Goal: Task Accomplishment & Management: Complete application form

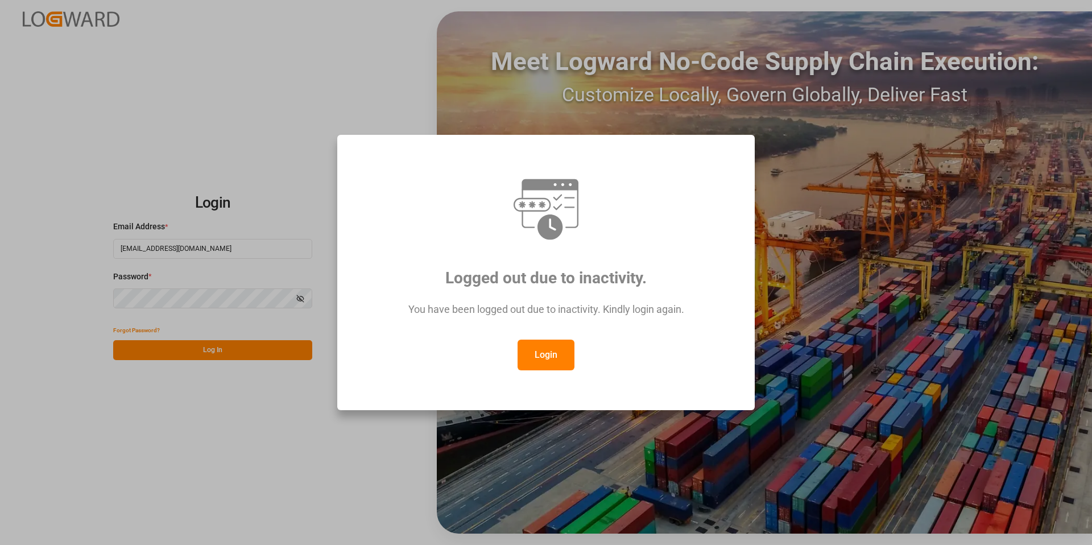
click at [554, 355] on button "Login" at bounding box center [546, 355] width 57 height 31
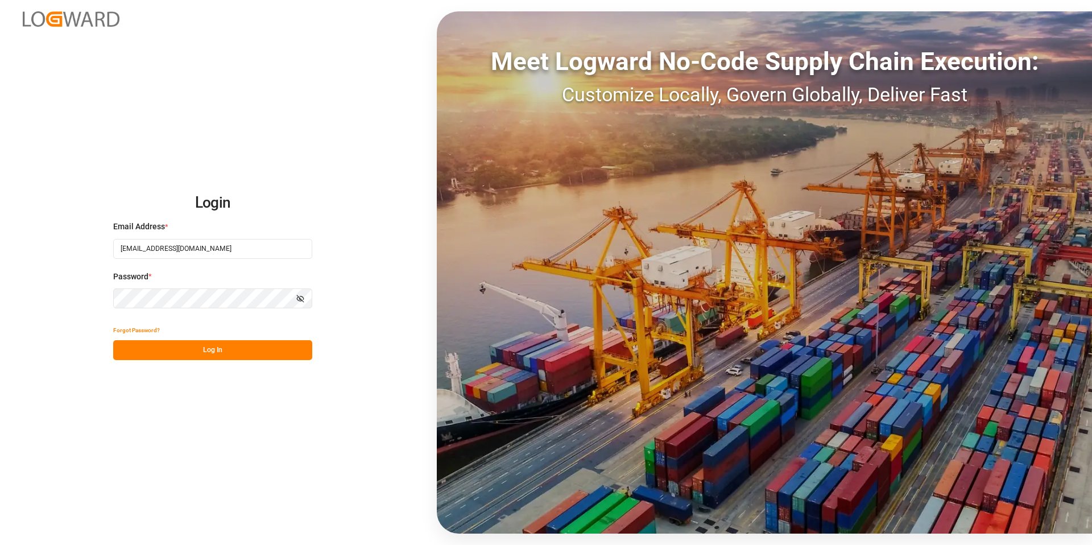
click at [204, 346] on button "Log In" at bounding box center [212, 350] width 199 height 20
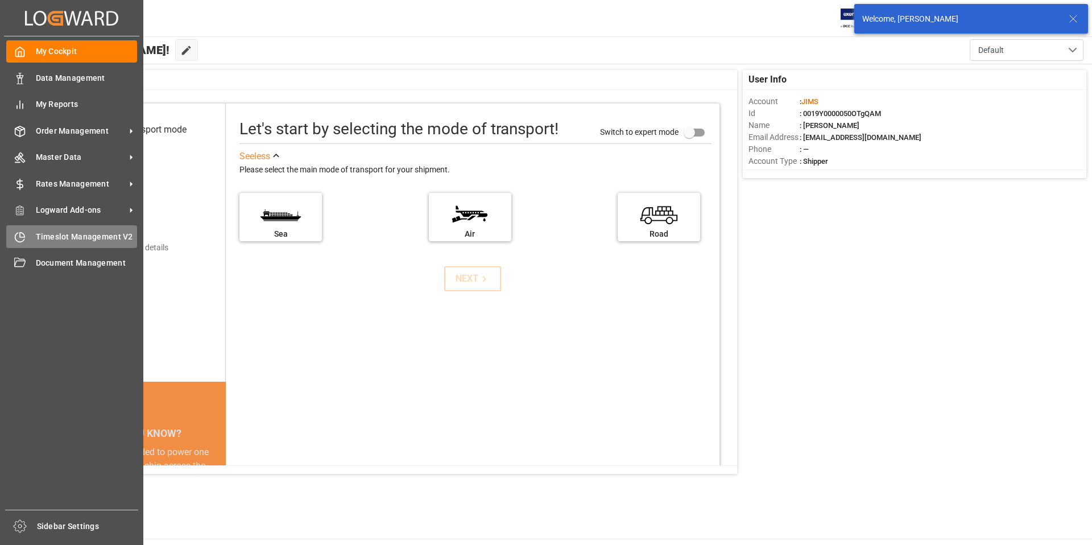
click at [57, 240] on span "Timeslot Management V2" at bounding box center [87, 237] width 102 height 12
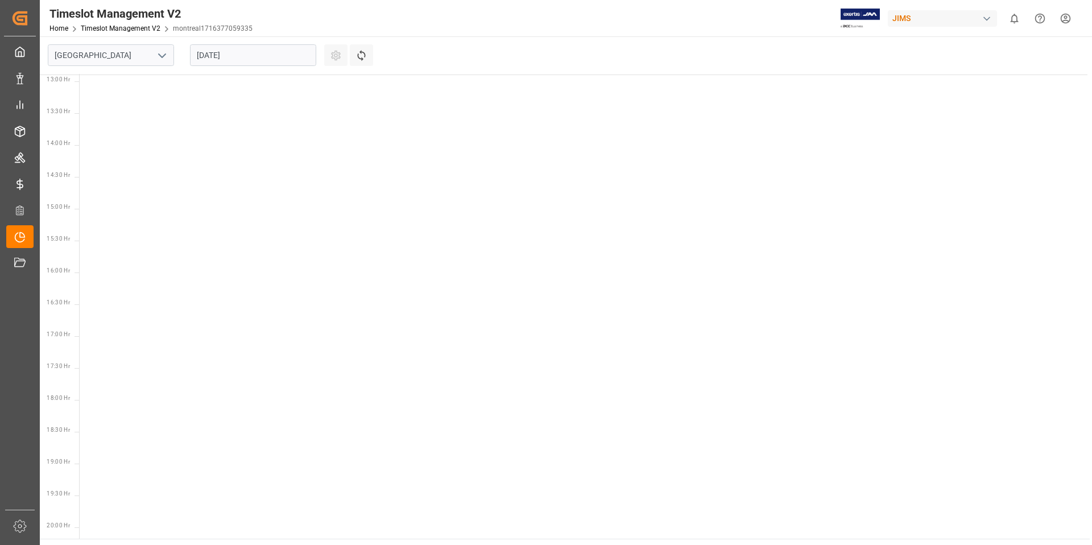
scroll to position [845, 0]
click at [161, 55] on polyline "open menu" at bounding box center [162, 55] width 7 height 3
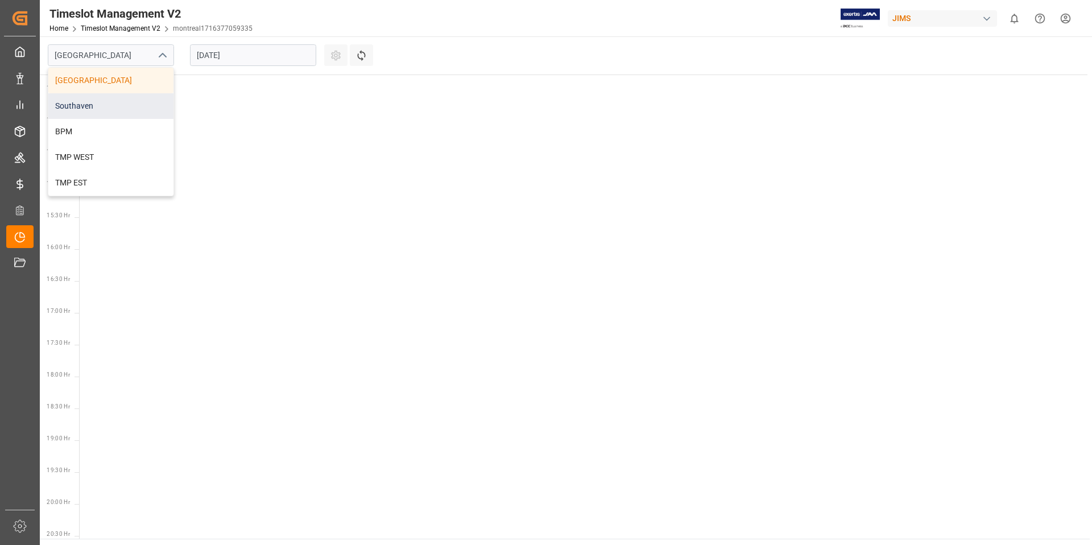
click at [85, 108] on div "Southaven" at bounding box center [110, 106] width 125 height 26
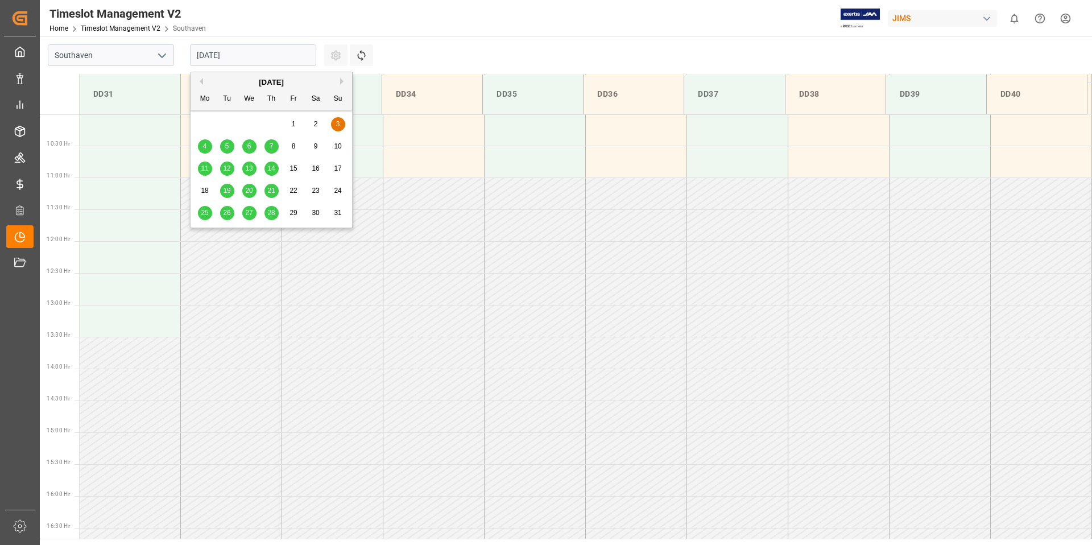
click at [261, 52] on input "[DATE]" at bounding box center [253, 55] width 126 height 22
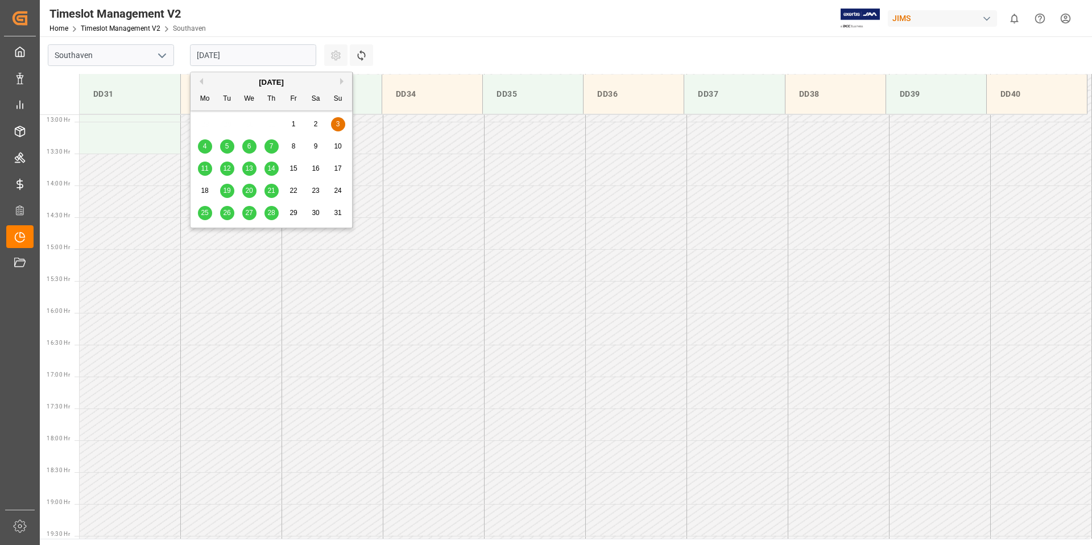
scroll to position [885, 0]
click at [344, 81] on button "Next Month" at bounding box center [343, 81] width 7 height 7
click at [205, 167] on span "15" at bounding box center [204, 168] width 7 height 8
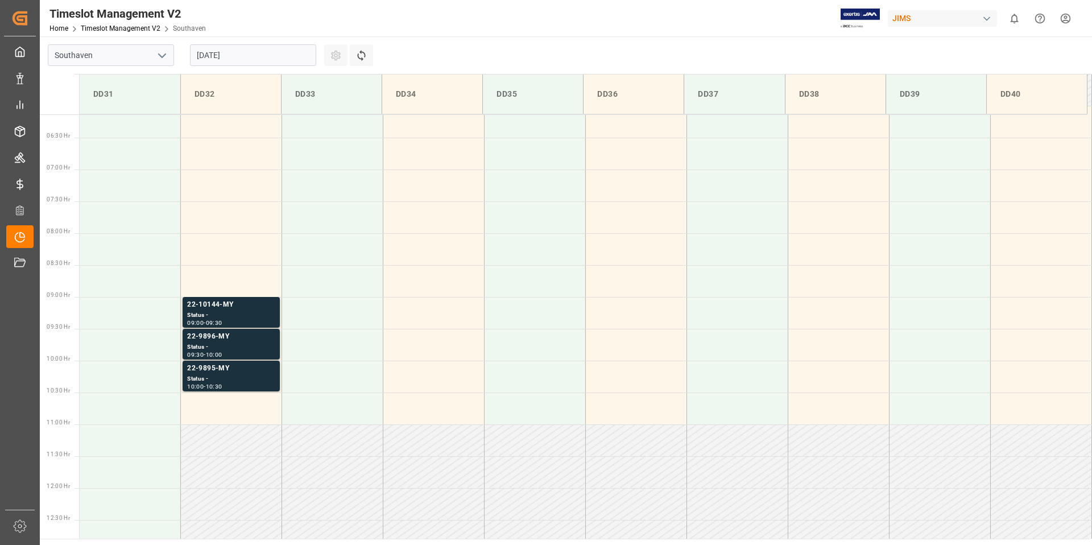
scroll to position [360, 0]
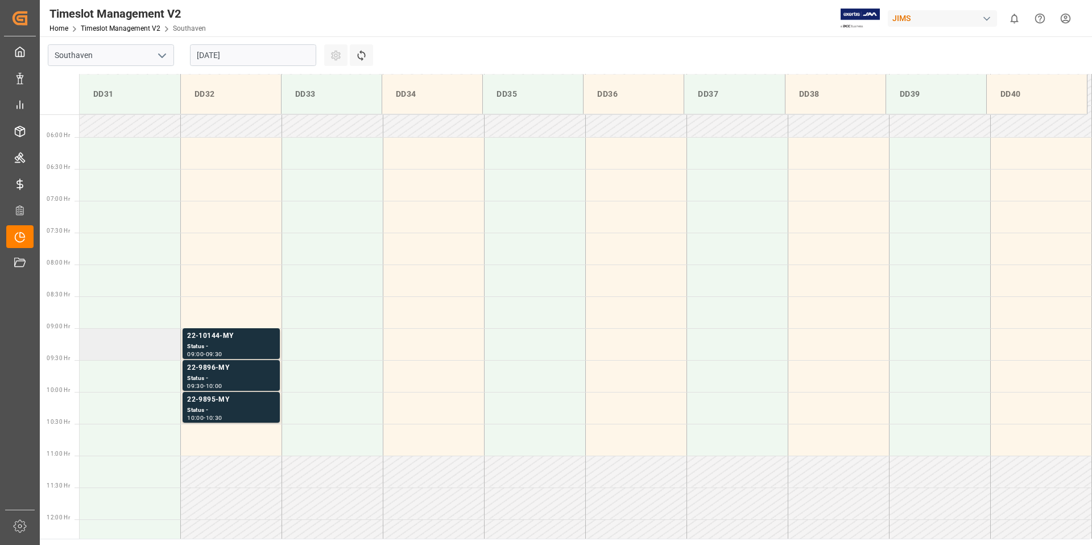
click at [129, 341] on td at bounding box center [130, 344] width 101 height 32
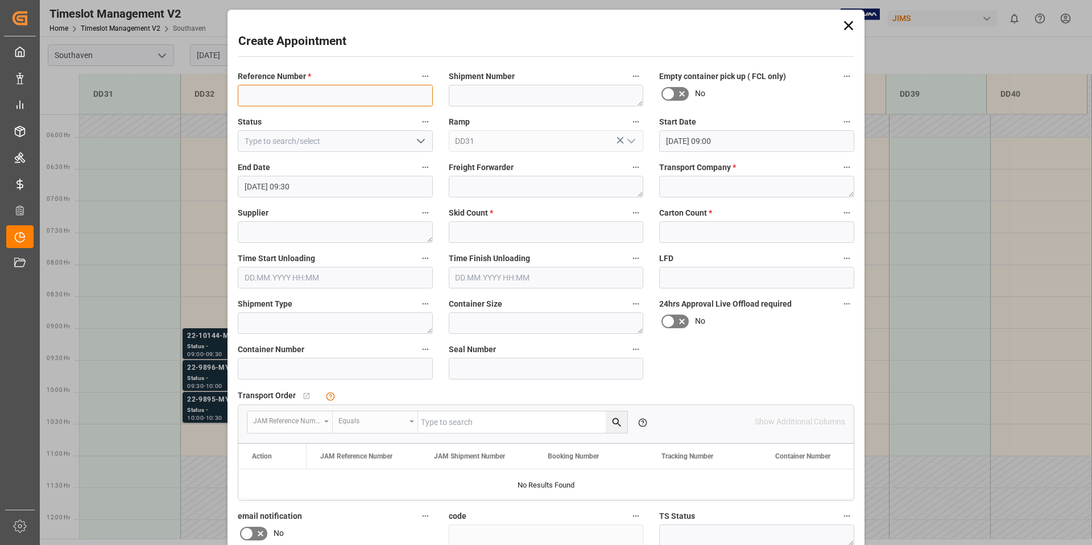
paste input "22-10272-JP"
type input "22-10272-JP"
click at [721, 192] on textarea at bounding box center [756, 187] width 195 height 22
type textarea "F&W"
type textarea "FOSTEX COMPANY"
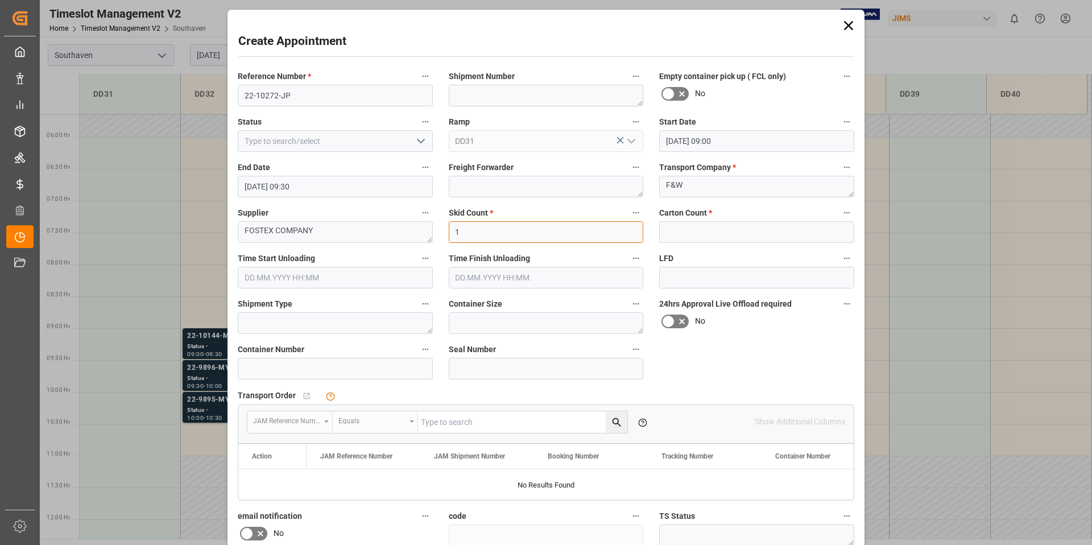
type input "1"
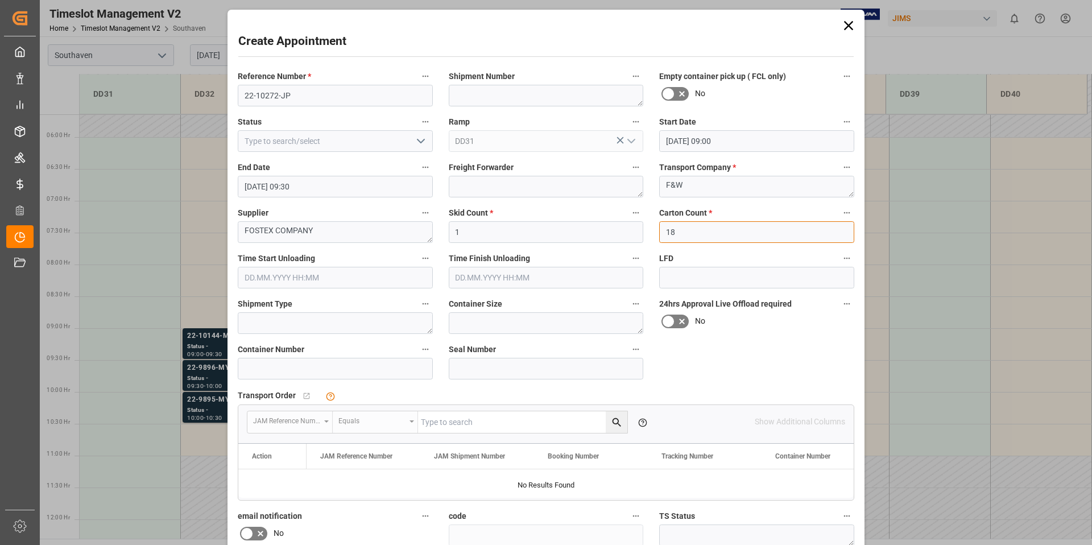
type input "18"
click at [687, 353] on div "Reference Number * 22-10272-JP Shipment Number Empty container pick up ( FCL on…" at bounding box center [546, 353] width 633 height 576
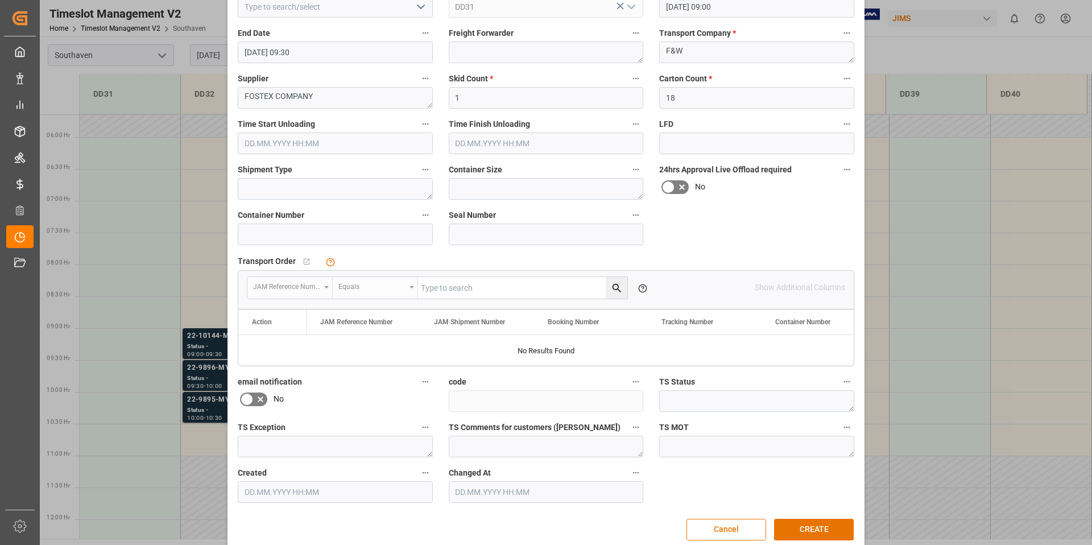
scroll to position [149, 0]
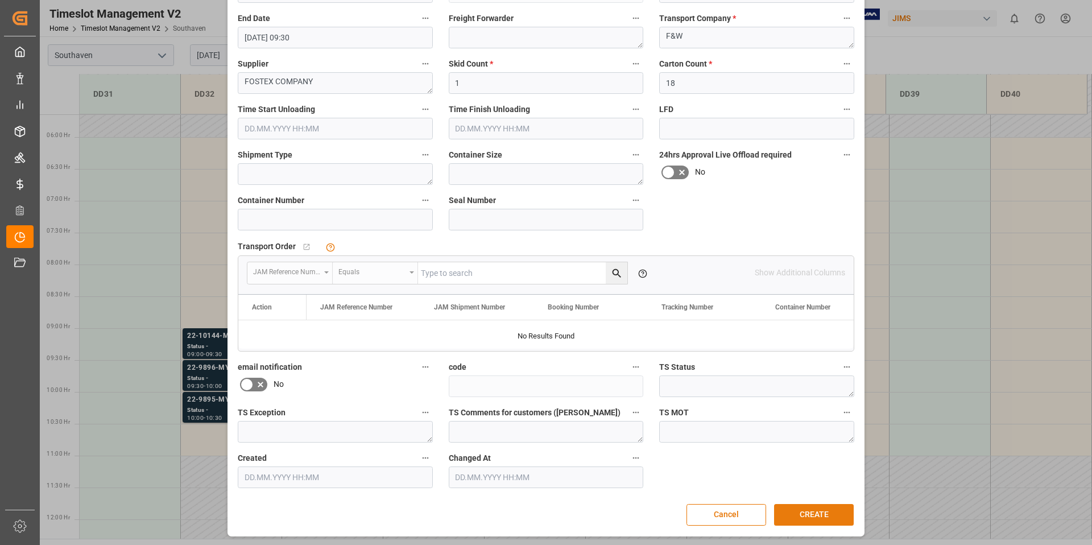
click at [822, 517] on button "CREATE" at bounding box center [814, 515] width 80 height 22
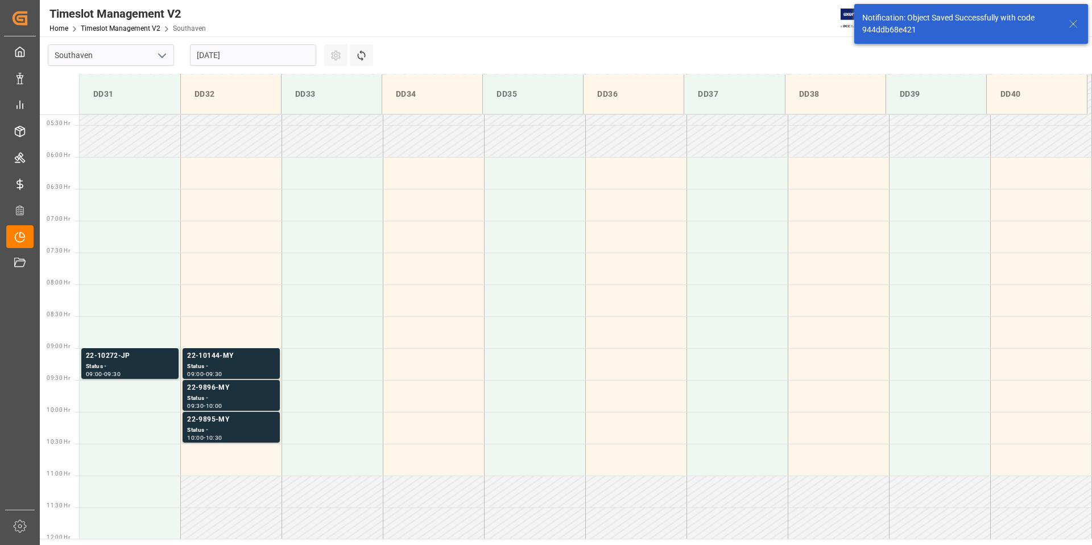
scroll to position [502, 0]
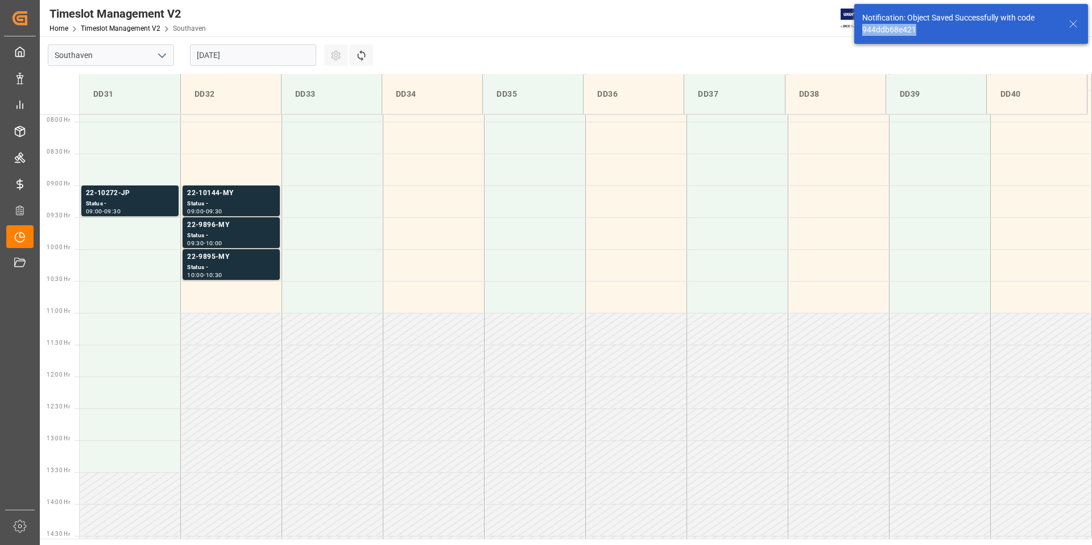
drag, startPoint x: 921, startPoint y: 33, endPoint x: 870, endPoint y: 31, distance: 50.7
click at [861, 31] on div "Notification: Object Saved Successfully with code 944ddb68e421" at bounding box center [972, 24] width 234 height 40
copy div "944ddb68e421"
